Goal: Task Accomplishment & Management: Use online tool/utility

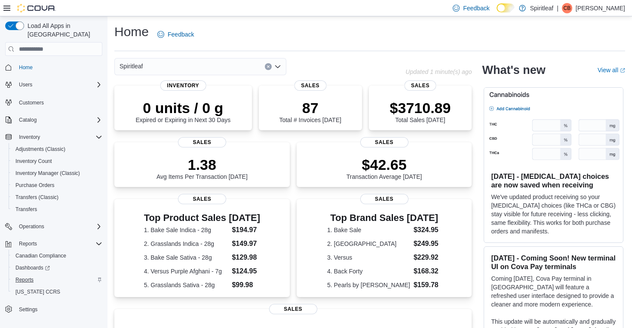
click at [24, 276] on span "Reports" at bounding box center [24, 279] width 18 height 7
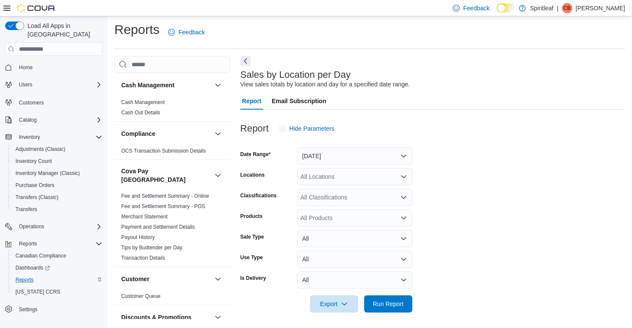
scroll to position [3, 0]
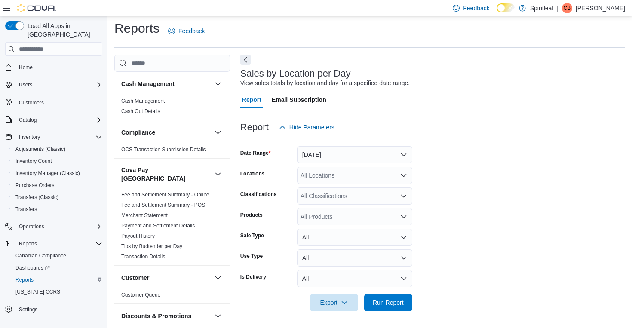
click at [358, 153] on button "[DATE]" at bounding box center [354, 154] width 115 height 17
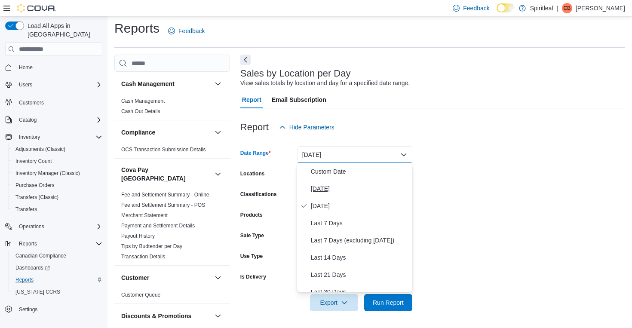
click at [321, 189] on span "[DATE]" at bounding box center [360, 189] width 98 height 10
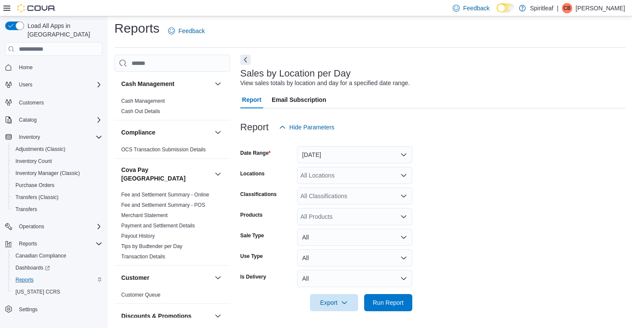
click at [390, 290] on div at bounding box center [432, 290] width 385 height 7
click at [389, 301] on span "Run Report" at bounding box center [388, 302] width 31 height 9
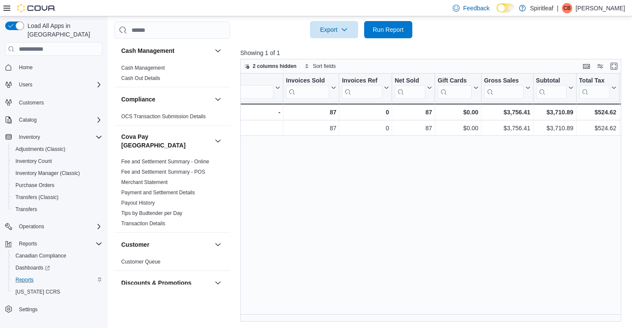
scroll to position [0, 77]
click at [499, 128] on div "$3,756.41" at bounding box center [504, 128] width 46 height 10
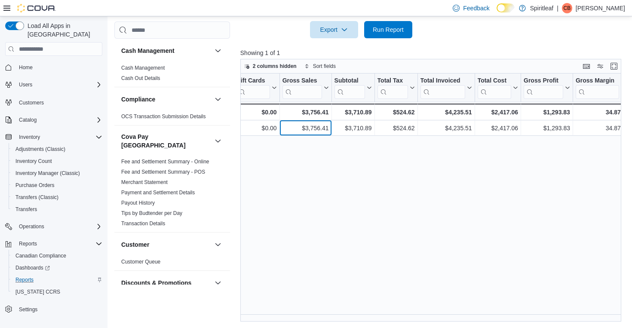
scroll to position [0, 277]
